Goal: Book appointment/travel/reservation

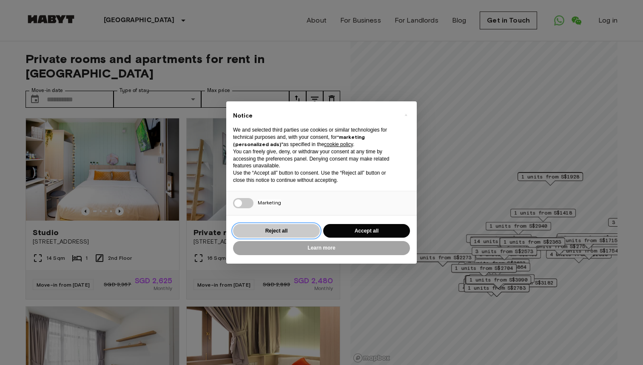
click at [298, 230] on button "Reject all" at bounding box center [276, 231] width 87 height 14
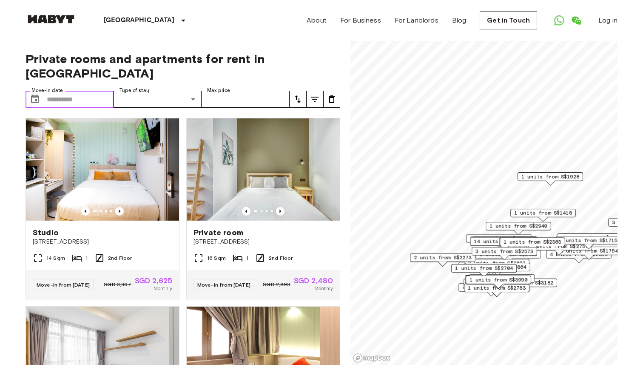
click at [70, 91] on input "Move-in date" at bounding box center [80, 99] width 67 height 17
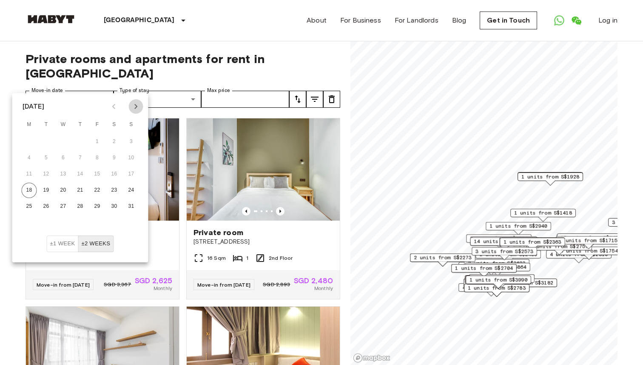
click at [137, 106] on icon "Next month" at bounding box center [136, 106] width 10 height 10
click at [63, 140] on button "3" at bounding box center [63, 141] width 15 height 15
type input "**********"
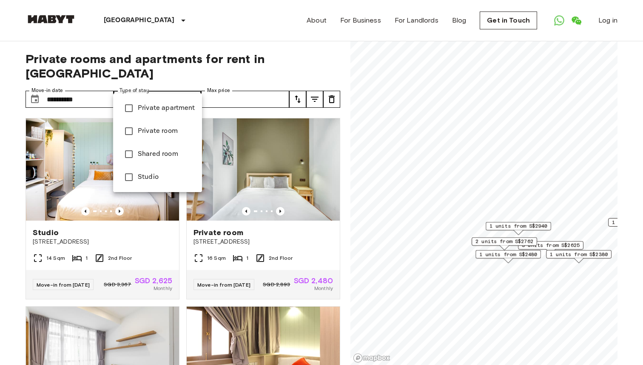
click at [144, 133] on span "Private room" at bounding box center [166, 131] width 57 height 10
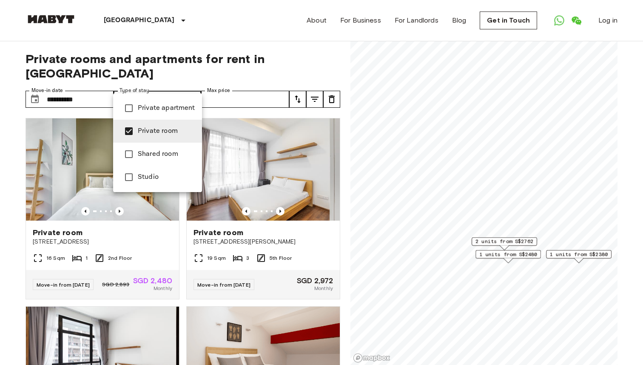
click at [156, 172] on span "Studio" at bounding box center [166, 177] width 57 height 10
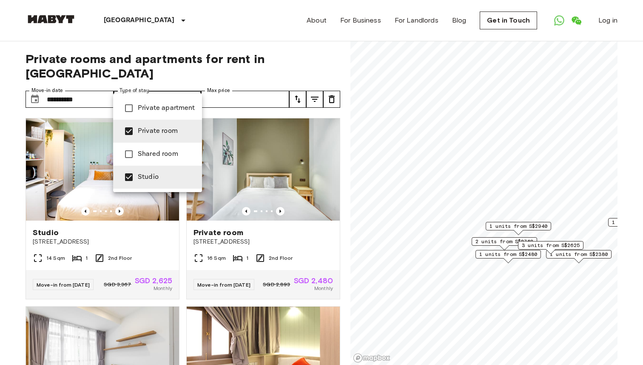
click at [180, 157] on span "Shared room" at bounding box center [166, 154] width 57 height 10
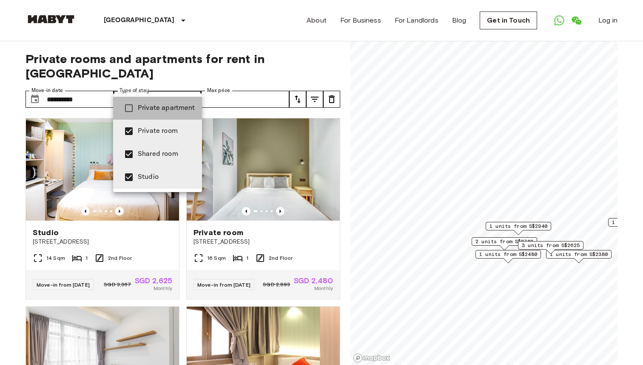
click at [147, 108] on span "Private apartment" at bounding box center [166, 108] width 57 height 10
type input "**********"
click at [241, 87] on div at bounding box center [321, 182] width 643 height 365
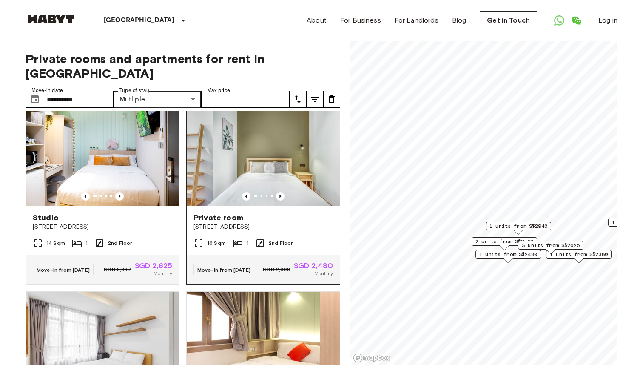
scroll to position [18, 0]
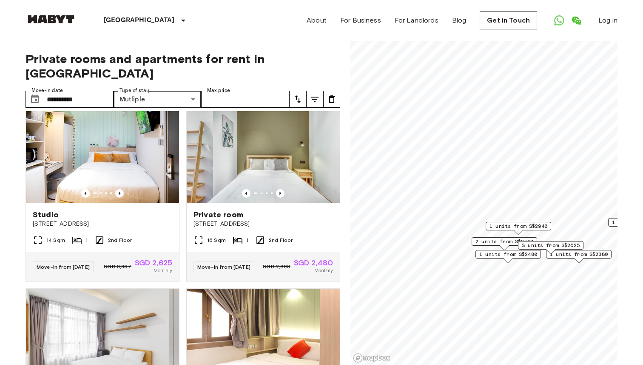
click at [259, 72] on div "**********" at bounding box center [183, 203] width 315 height 324
click at [260, 91] on input "Max price" at bounding box center [245, 99] width 88 height 17
click at [300, 94] on icon "tune" at bounding box center [298, 99] width 10 height 10
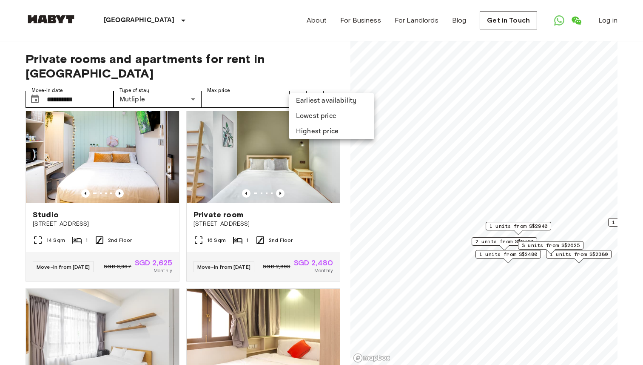
click at [305, 118] on li "Lowest price" at bounding box center [331, 115] width 85 height 15
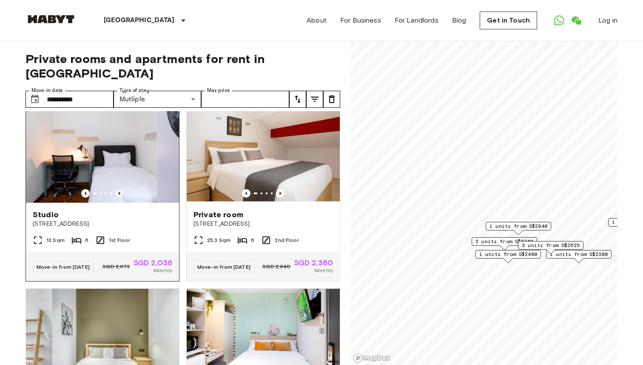
click at [120, 189] on icon "Previous image" at bounding box center [119, 193] width 9 height 9
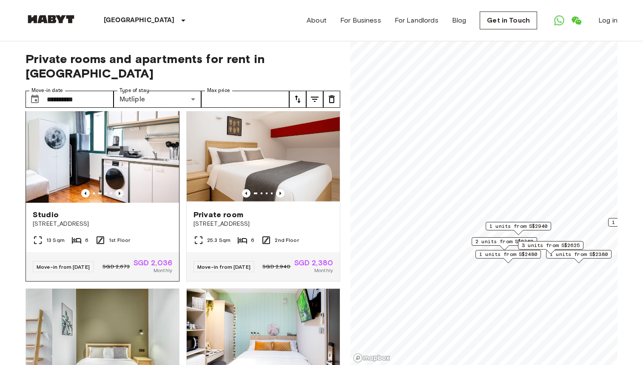
click at [120, 189] on icon "Previous image" at bounding box center [119, 193] width 9 height 9
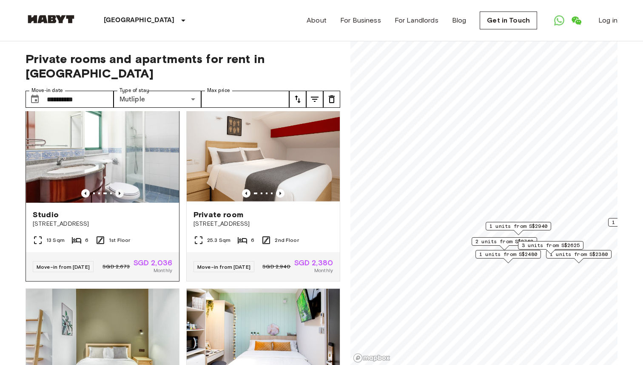
click at [120, 189] on icon "Previous image" at bounding box center [119, 193] width 9 height 9
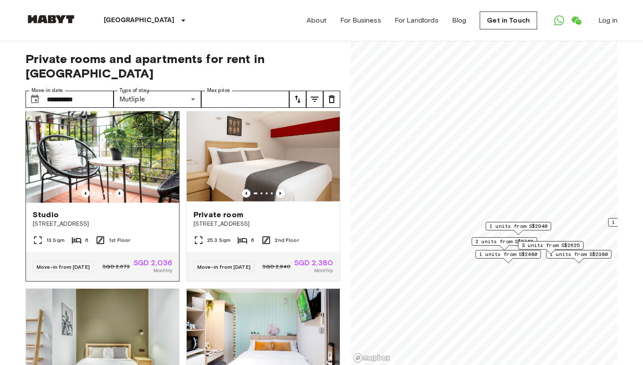
click at [120, 189] on icon "Previous image" at bounding box center [119, 193] width 9 height 9
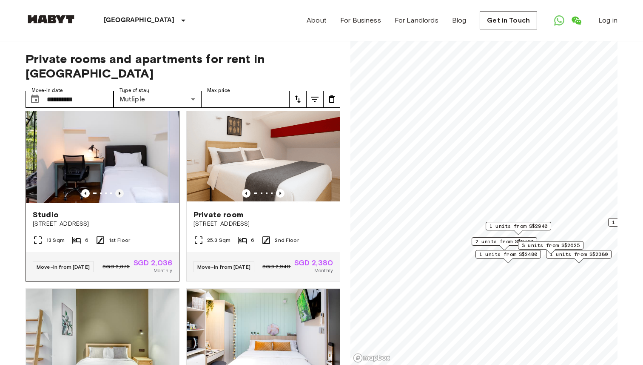
click at [120, 189] on icon "Previous image" at bounding box center [119, 193] width 9 height 9
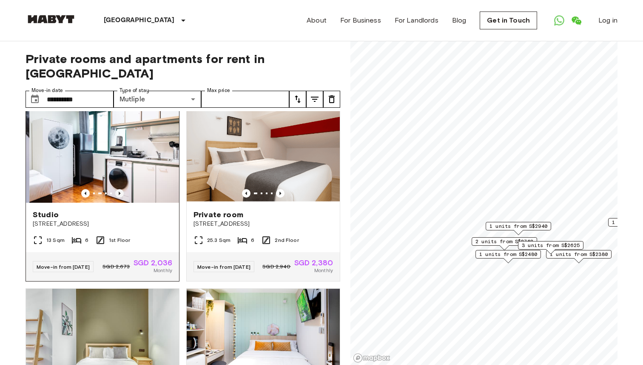
click at [120, 189] on icon "Previous image" at bounding box center [119, 193] width 9 height 9
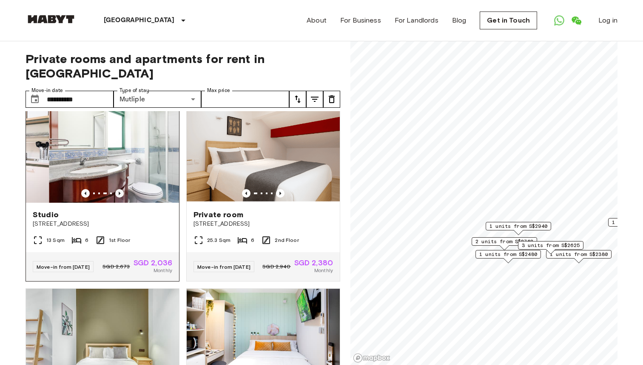
click at [120, 189] on icon "Previous image" at bounding box center [119, 193] width 9 height 9
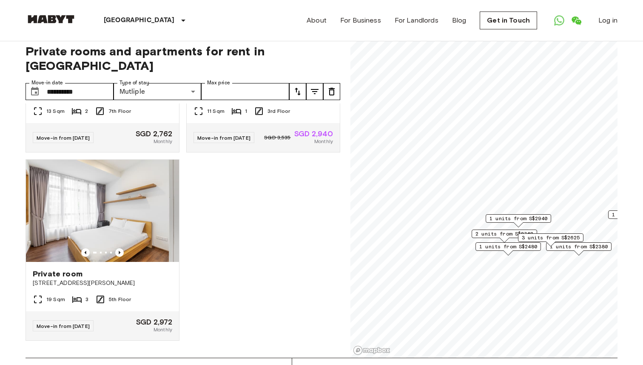
scroll to position [17, 0]
